Goal: Task Accomplishment & Management: Use online tool/utility

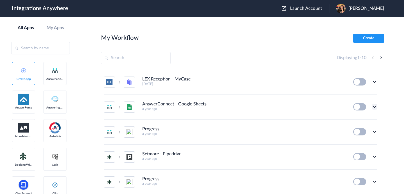
click at [375, 107] on icon at bounding box center [375, 107] width 6 height 6
click at [364, 120] on li "Edit" at bounding box center [359, 120] width 36 height 10
click at [374, 106] on icon at bounding box center [375, 107] width 6 height 6
click at [358, 120] on link "Edit" at bounding box center [351, 120] width 13 height 4
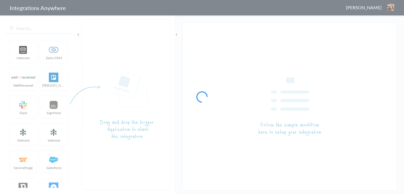
type input "AnswerConnect - Google Sheets"
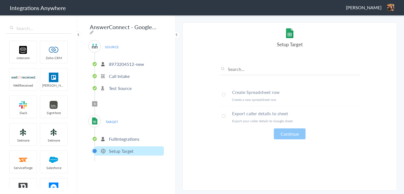
click at [145, 63] on li "8973204512-new" at bounding box center [129, 63] width 69 height 9
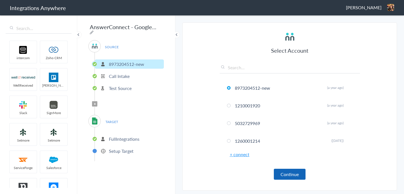
click at [297, 174] on button "Continue" at bounding box center [290, 174] width 32 height 11
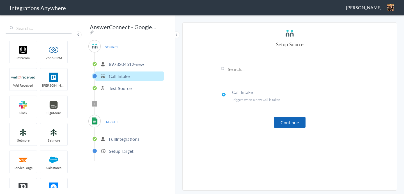
click at [291, 123] on button "Continue" at bounding box center [290, 122] width 32 height 11
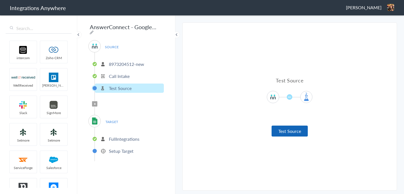
click at [291, 131] on button "Test Source" at bounding box center [289, 131] width 36 height 11
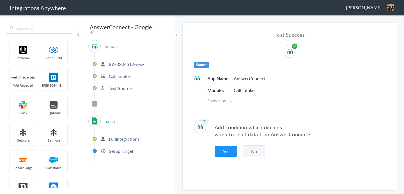
click at [257, 151] on button "No" at bounding box center [254, 151] width 22 height 11
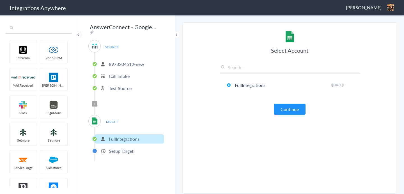
click at [42, 29] on input "text" at bounding box center [39, 28] width 66 height 11
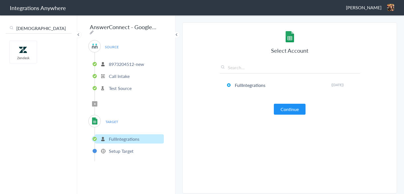
type input "zen"
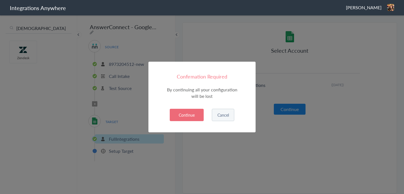
click at [195, 117] on button "Continue" at bounding box center [187, 115] width 34 height 12
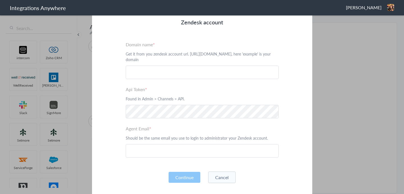
scroll to position [61, 0]
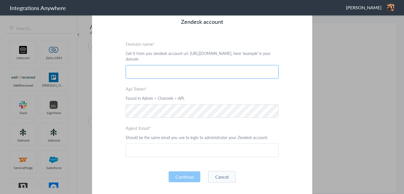
click at [170, 70] on input "text" at bounding box center [202, 71] width 153 height 13
paste input "Domain - https://anywhere1492.zendesk.com/"
drag, startPoint x: 148, startPoint y: 72, endPoint x: 127, endPoint y: 71, distance: 21.0
click at [126, 71] on input "Domain - https://anywhere1492.zendesk.com/" at bounding box center [202, 71] width 153 height 13
type input "https://anywhere1492.zendesk.com/"
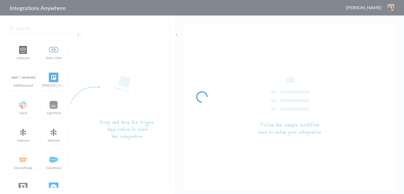
type input "AnswerConnect - Google Sheets"
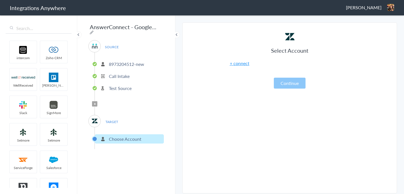
click at [240, 64] on link "+ connect" at bounding box center [240, 63] width 20 height 6
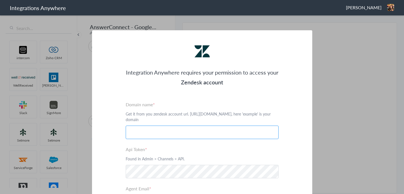
click at [162, 129] on input "text" at bounding box center [202, 132] width 153 height 13
click at [181, 132] on input "text" at bounding box center [202, 132] width 153 height 13
paste input "Domain - https://anywhere1492.zendesk.com/"
drag, startPoint x: 148, startPoint y: 133, endPoint x: 124, endPoint y: 132, distance: 23.9
click at [124, 132] on div "Integration Anywhere requires your permission to access your Zendesk account Pl…" at bounding box center [202, 144] width 220 height 229
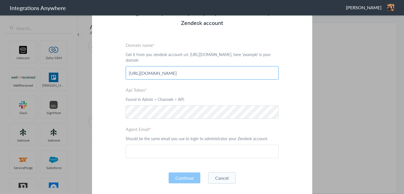
scroll to position [63, 0]
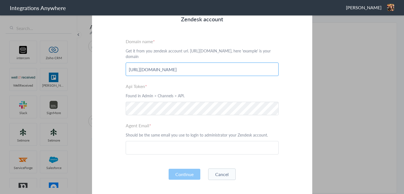
type input "https://anywhere1492.zendesk.com/"
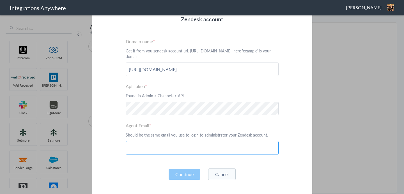
click at [180, 150] on input "text" at bounding box center [202, 147] width 153 height 13
paste input "theeran.pichapillai@anywhere.co"
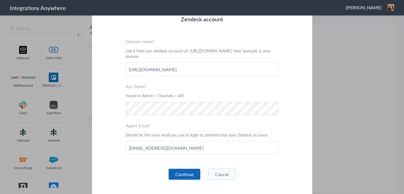
click at [190, 174] on button "Continue" at bounding box center [185, 174] width 32 height 11
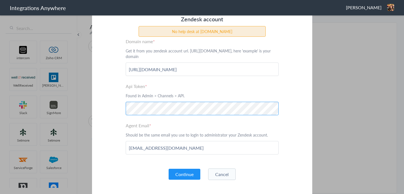
click at [103, 107] on div "Integration Anywhere requires your permission to access your Zendesk account No…" at bounding box center [202, 81] width 220 height 229
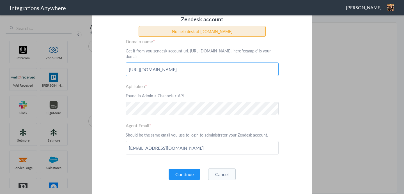
click at [211, 70] on input "https://anywhere1492.zendesk.com/" at bounding box center [202, 69] width 153 height 13
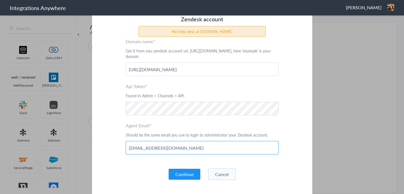
drag, startPoint x: 202, startPoint y: 149, endPoint x: 121, endPoint y: 149, distance: 80.2
click at [121, 149] on div "Integration Anywhere requires your permission to access your Zendesk account No…" at bounding box center [202, 81] width 220 height 229
paste input "vifaj77628@rdluxe.com"
type input "vifaj77628@rdluxe.com"
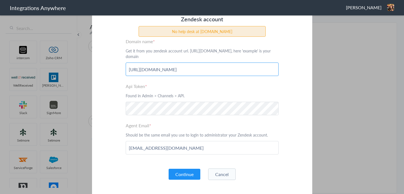
drag, startPoint x: 215, startPoint y: 65, endPoint x: 210, endPoint y: 70, distance: 6.9
click at [210, 70] on input "https://anywhere1492.zendesk.com/" at bounding box center [202, 69] width 153 height 13
paste input "https://d3v-anywhereworks9499"
type input "https://d3v-anywhereworks9499.zendesk.com/"
click at [181, 177] on button "Continue" at bounding box center [185, 174] width 32 height 11
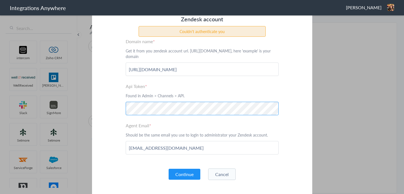
click at [125, 106] on div "Integration Anywhere requires your permission to access your Zendesk account Co…" at bounding box center [202, 81] width 220 height 229
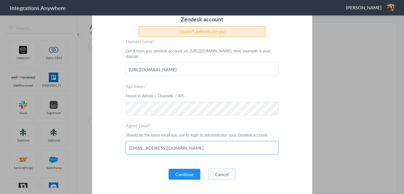
drag, startPoint x: 182, startPoint y: 148, endPoint x: 100, endPoint y: 148, distance: 81.6
click at [100, 148] on div "Integration Anywhere requires your permission to access your Zendesk account Co…" at bounding box center [202, 81] width 220 height 229
paste input "integration@anywhere.co"
type input "integration@anywhere.co"
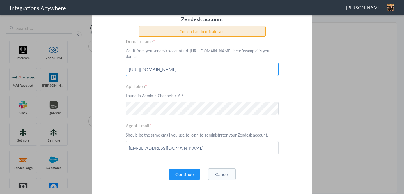
drag, startPoint x: 233, startPoint y: 69, endPoint x: 89, endPoint y: 71, distance: 143.3
click at [89, 71] on section "Integration Anywhere requires your permission to access your Zendesk account Co…" at bounding box center [202, 97] width 404 height 194
paste input "https://d3v-anywhereworks9499.zendesk.com/agent/admin/overview"
type input "https://d3v-anywhereworks9499.zendesk.com"
click at [178, 174] on button "Continue" at bounding box center [185, 174] width 32 height 11
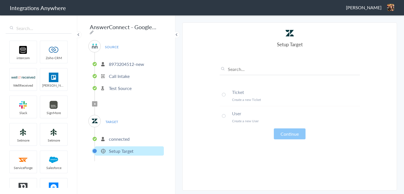
click at [224, 94] on span at bounding box center [224, 95] width 4 height 4
click at [282, 137] on button "Continue" at bounding box center [290, 133] width 32 height 11
